Goal: Obtain resource: Obtain resource

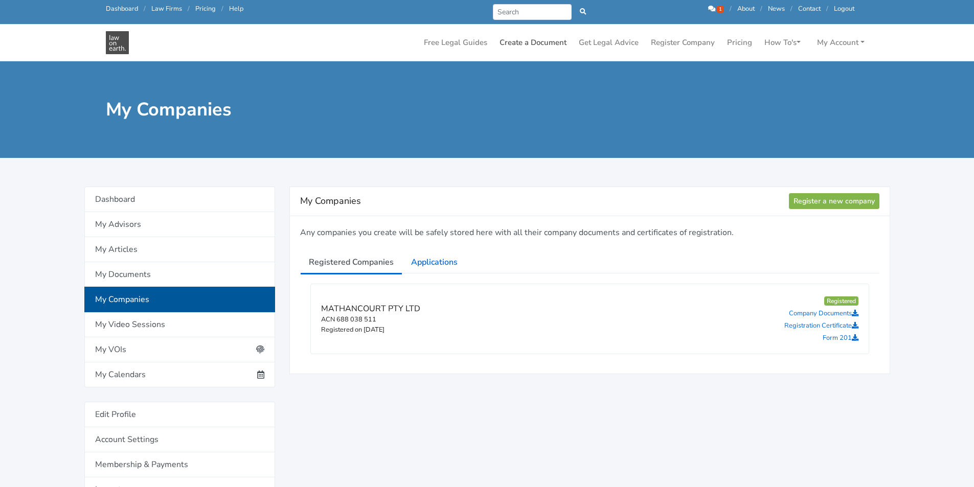
click at [537, 40] on link "Create a Document" at bounding box center [532, 43] width 75 height 20
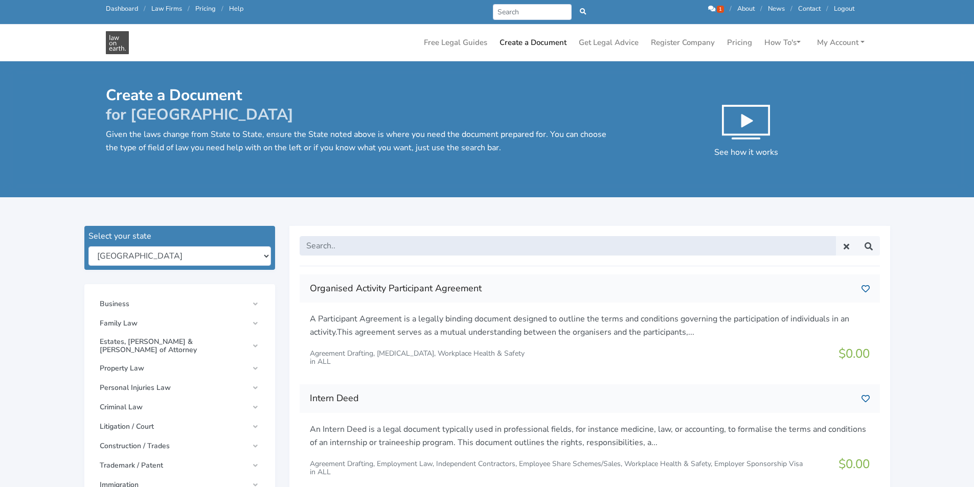
click at [513, 239] on input "text" at bounding box center [568, 245] width 536 height 19
type input "binding financial agreement"
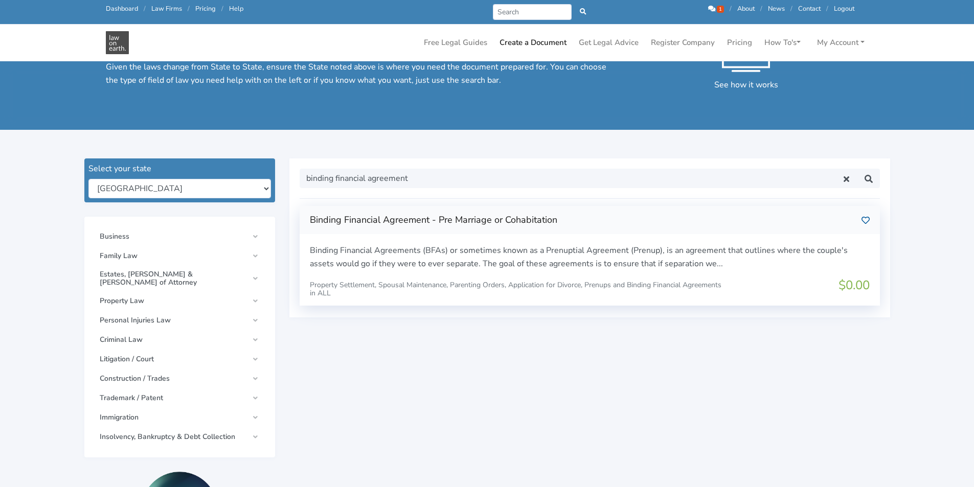
scroll to position [102, 0]
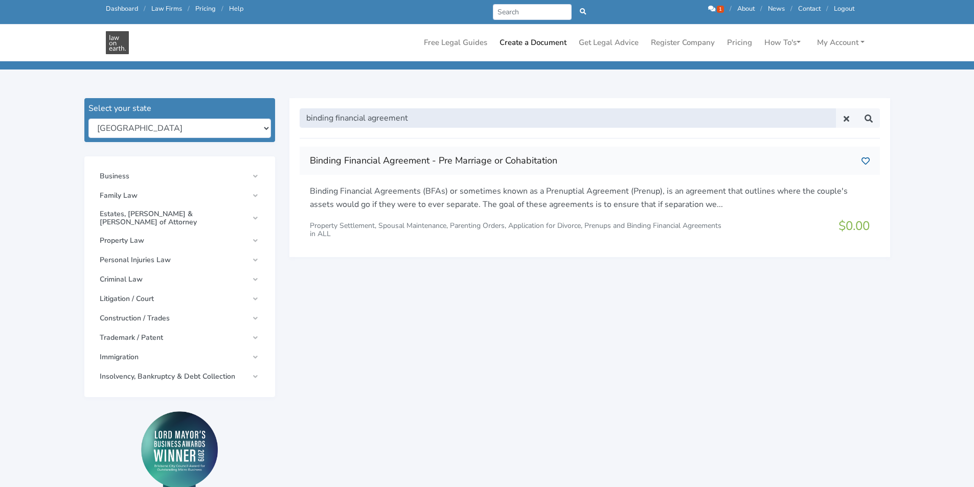
click at [445, 119] on input "binding financial agreement" at bounding box center [568, 117] width 536 height 19
click at [491, 121] on input "binding financial agreement" at bounding box center [568, 117] width 536 height 19
click at [491, 120] on input "binding financial agreement" at bounding box center [568, 117] width 536 height 19
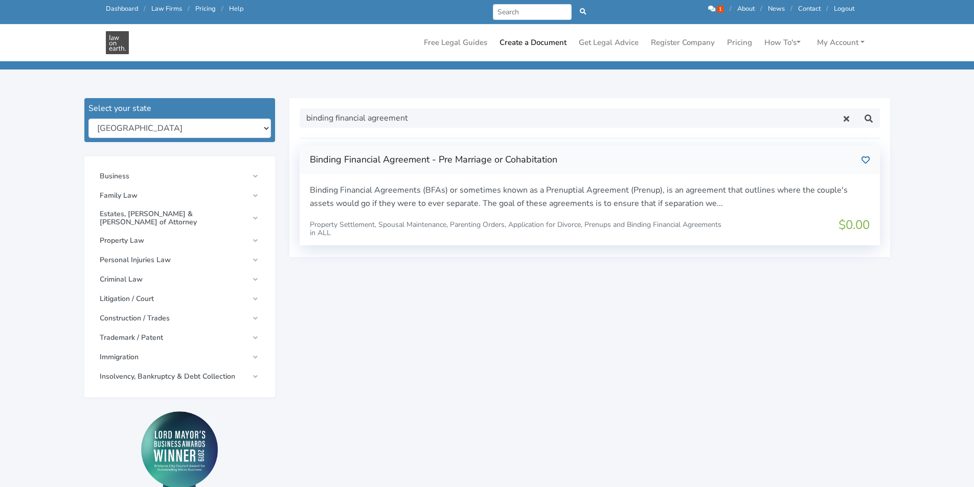
click at [508, 186] on p "Binding Financial Agreements (BFAs) or sometimes known as a Prenuptial Agreemen…" at bounding box center [590, 197] width 560 height 26
